Goal: Understand process/instructions: Learn how to perform a task or action

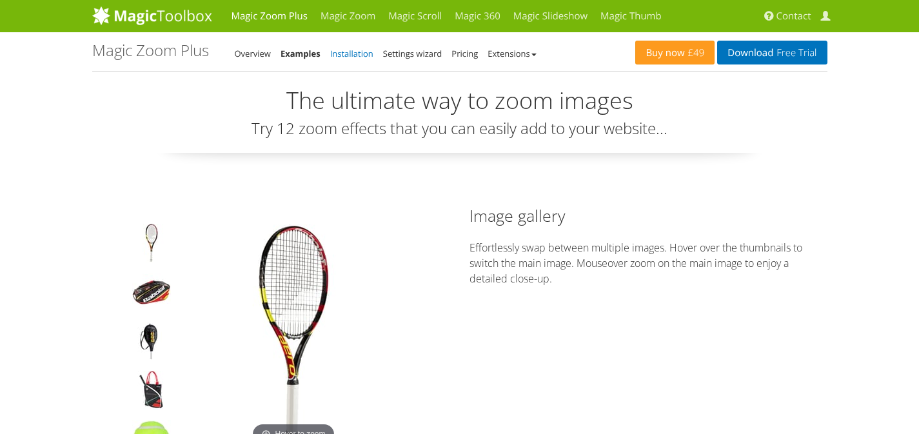
click at [357, 58] on link "Installation" at bounding box center [351, 54] width 43 height 12
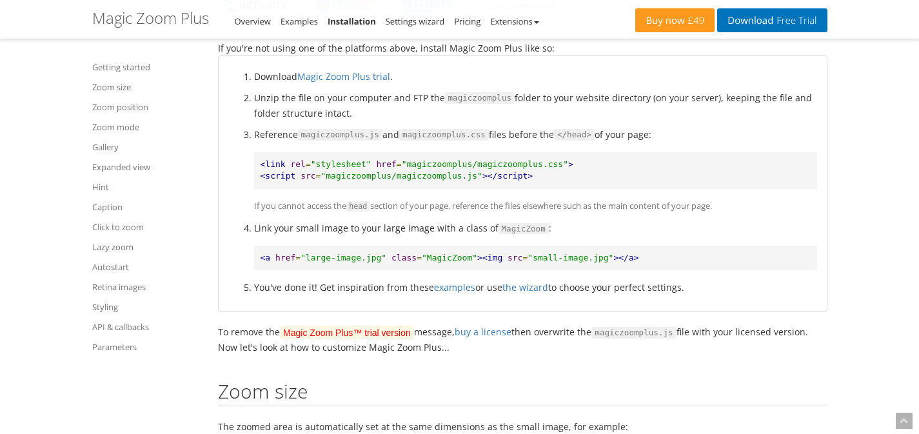
scroll to position [624, 0]
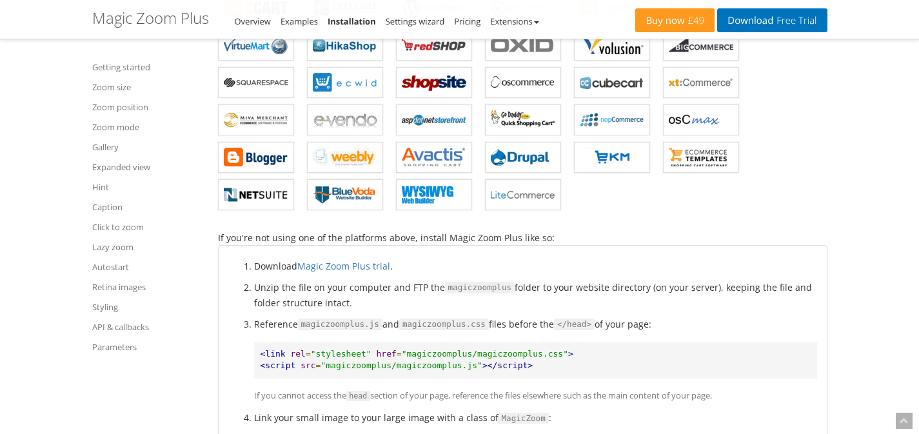
click at [580, 250] on div "Download Magic Zoom Plus trial . Unzip the file on your computer and FTP the ma…" at bounding box center [523, 373] width 608 height 255
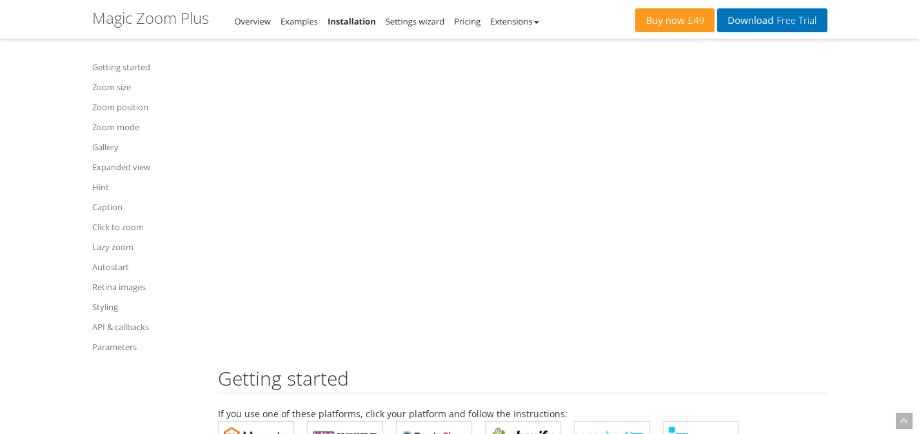
scroll to position [0, 0]
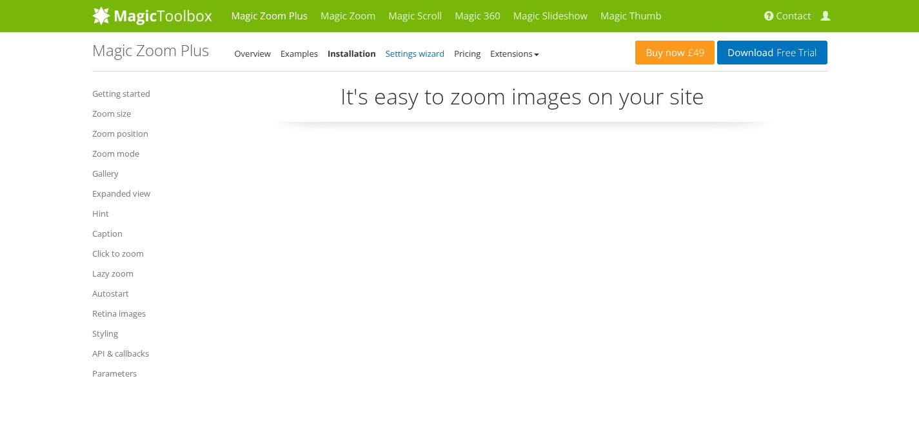
click at [418, 59] on link "Settings wizard" at bounding box center [415, 54] width 59 height 12
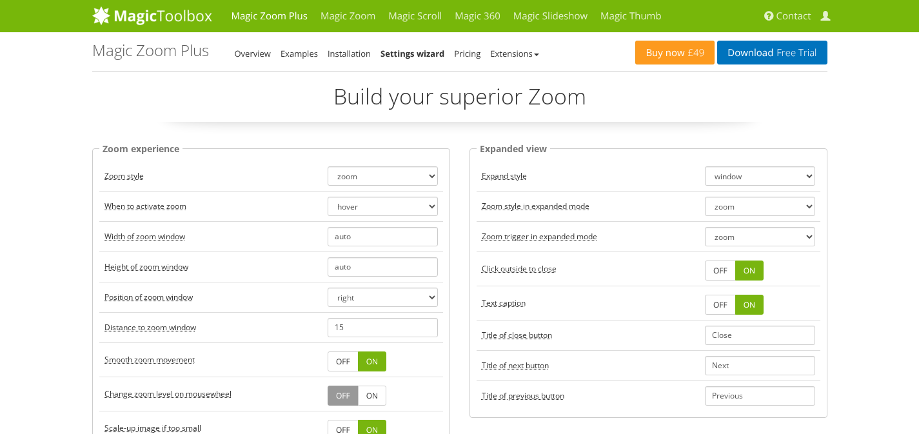
drag, startPoint x: 646, startPoint y: 96, endPoint x: 637, endPoint y: 144, distance: 48.6
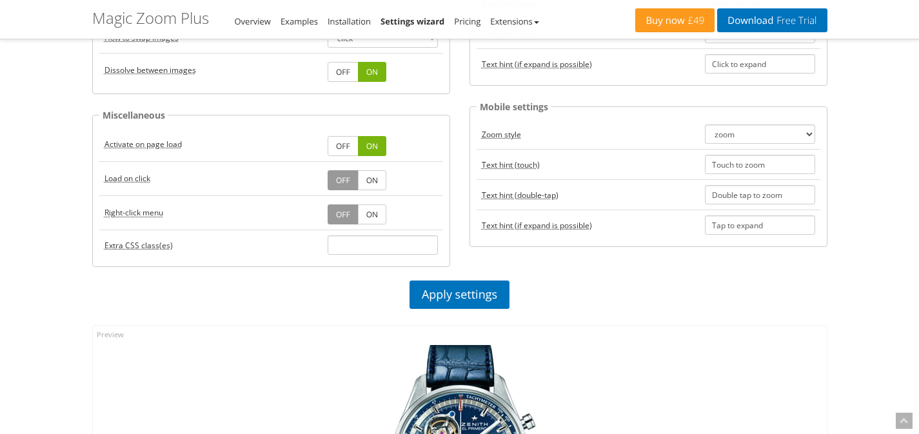
scroll to position [497, 0]
